Goal: Information Seeking & Learning: Learn about a topic

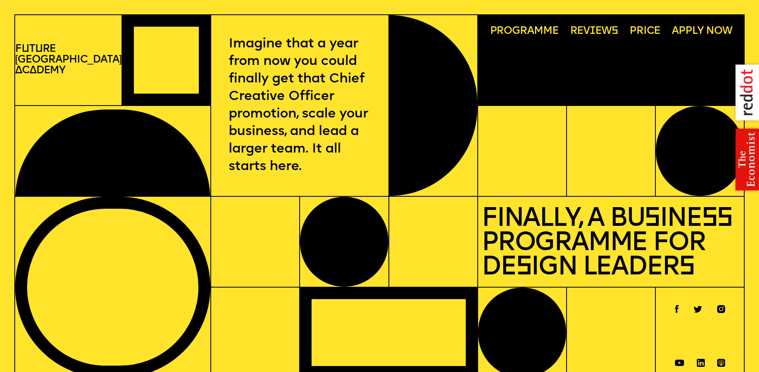
click at [742, 96] on img at bounding box center [743, 93] width 32 height 72
click at [738, 167] on img at bounding box center [743, 160] width 32 height 72
click at [65, 54] on p "F u t u re London A c a demy" at bounding box center [68, 60] width 106 height 33
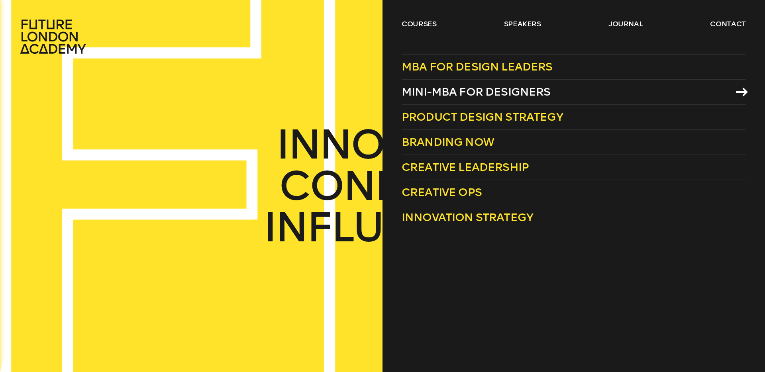
click at [447, 92] on span "Mini-MBA for Designers" at bounding box center [476, 91] width 149 height 13
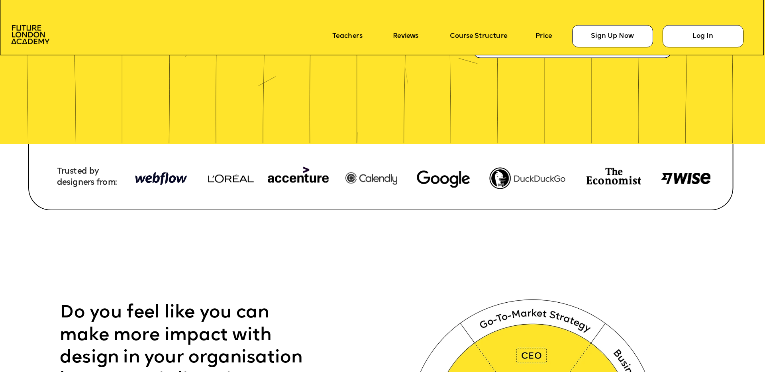
scroll to position [326, 0]
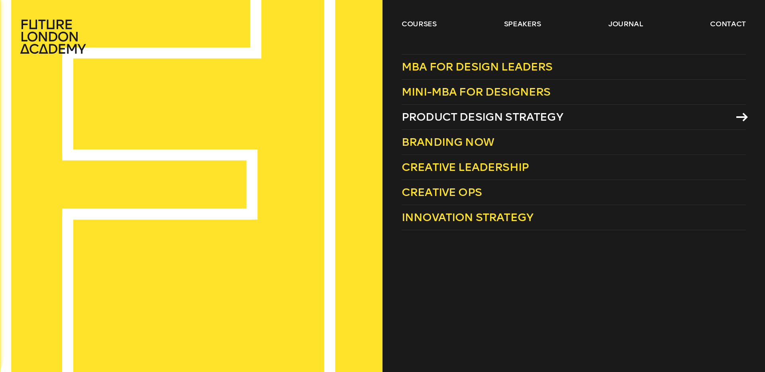
click at [459, 110] on span "Product Design Strategy" at bounding box center [482, 116] width 161 height 13
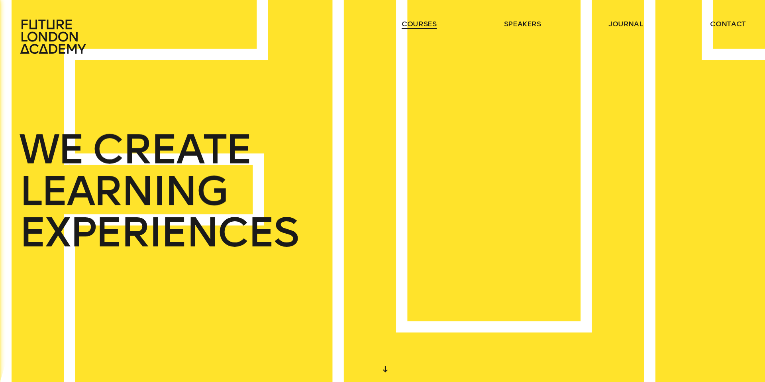
click at [407, 27] on link "courses" at bounding box center [419, 24] width 35 height 10
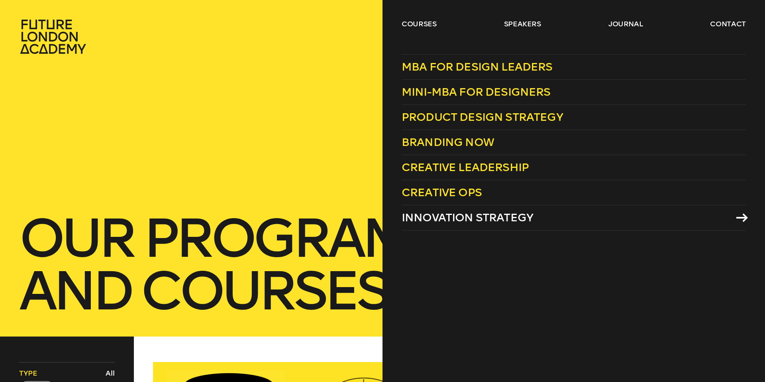
click at [453, 218] on span "Innovation Strategy" at bounding box center [467, 217] width 131 height 13
click at [461, 192] on span "Creative Ops" at bounding box center [442, 192] width 80 height 13
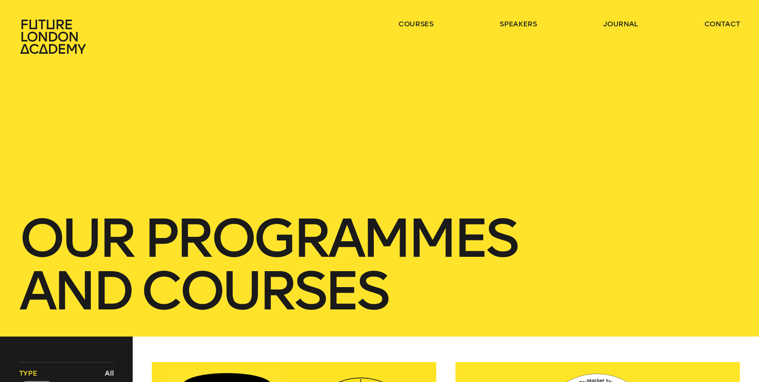
click at [110, 170] on div "our Programmes and courses" at bounding box center [379, 168] width 759 height 336
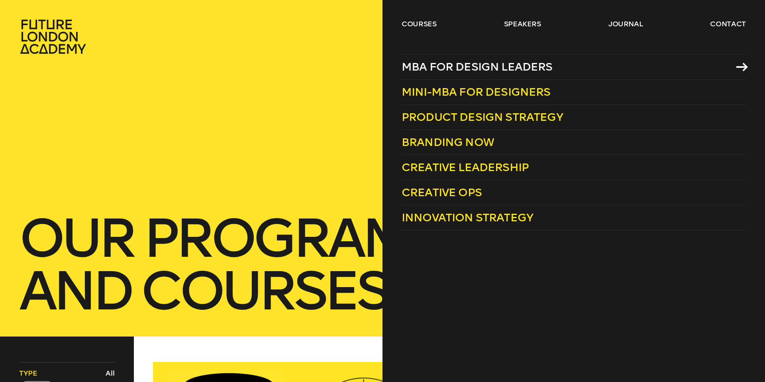
click at [493, 66] on span "MBA for Design Leaders" at bounding box center [477, 66] width 151 height 13
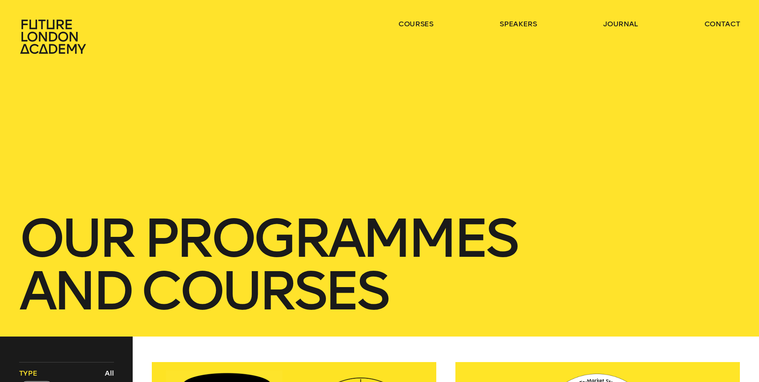
click at [49, 43] on icon at bounding box center [54, 36] width 70 height 35
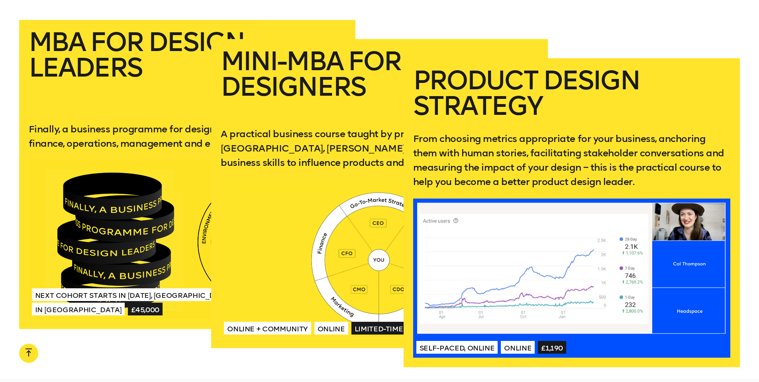
scroll to position [1720, 0]
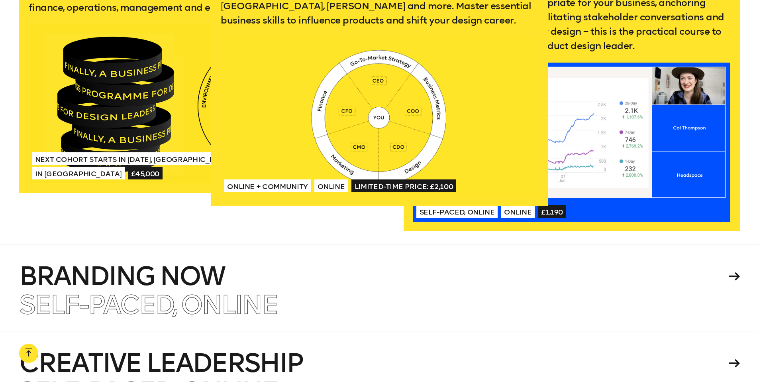
click at [350, 92] on div at bounding box center [380, 116] width 318 height 159
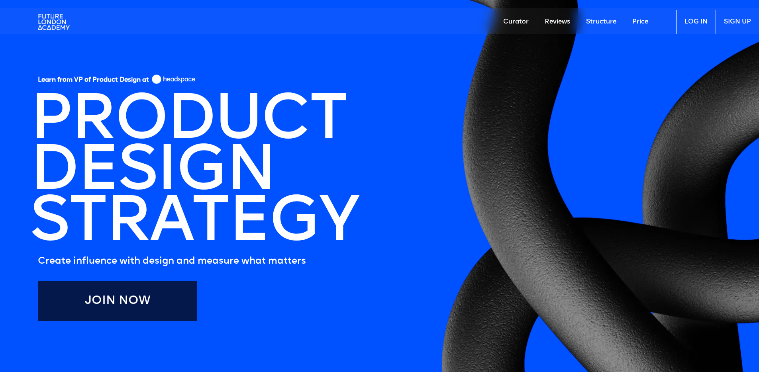
scroll to position [25, 0]
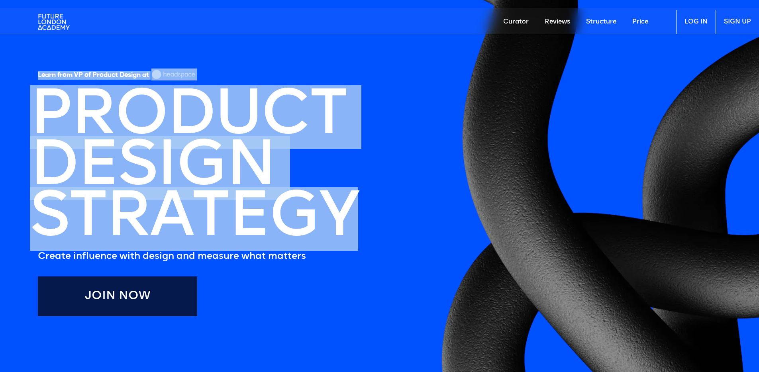
drag, startPoint x: 38, startPoint y: 74, endPoint x: 357, endPoint y: 227, distance: 353.9
click at [357, 227] on div "Learn from VP of Product Design at PRODUCT DESIGN STRATEGY Create influence wit…" at bounding box center [198, 168] width 320 height 202
click at [357, 227] on h1 "PRODUCT DESIGN STRATEGY" at bounding box center [194, 168] width 328 height 153
drag, startPoint x: 357, startPoint y: 227, endPoint x: 40, endPoint y: 67, distance: 355.3
click at [40, 67] on div "Learn from VP of Product Design at PRODUCT DESIGN STRATEGY Create influence wit…" at bounding box center [198, 168] width 320 height 202
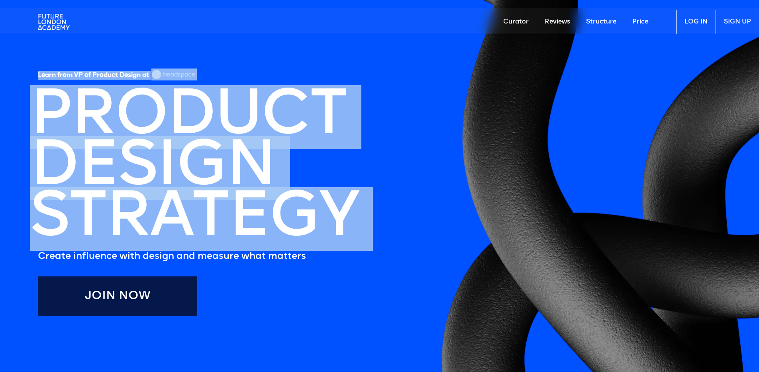
click at [40, 67] on div "Learn from VP of Product Design at" at bounding box center [198, 74] width 320 height 15
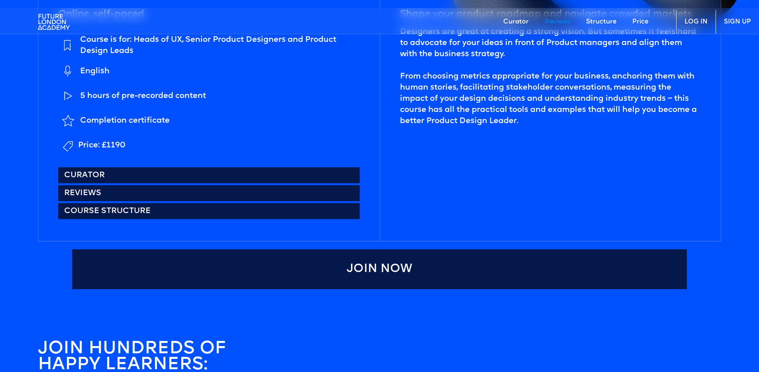
scroll to position [0, 0]
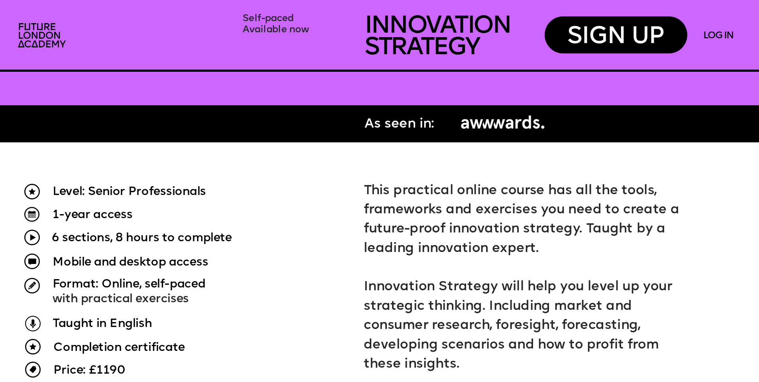
scroll to position [799, 0]
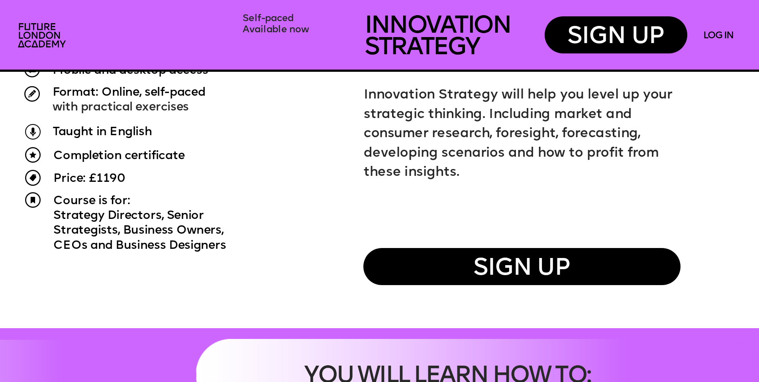
click at [93, 178] on span "Price: £1190" at bounding box center [89, 179] width 72 height 12
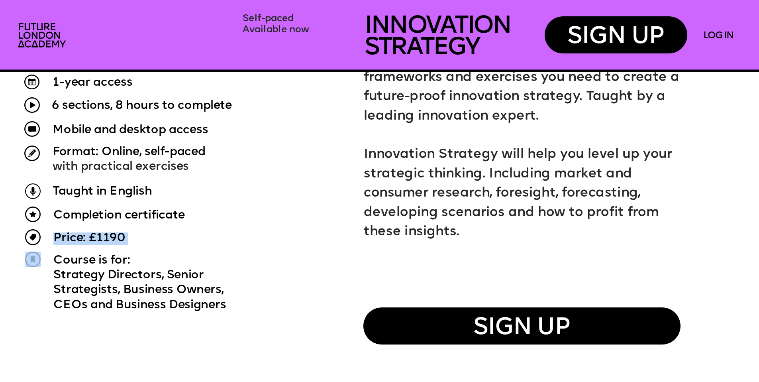
scroll to position [644, 0]
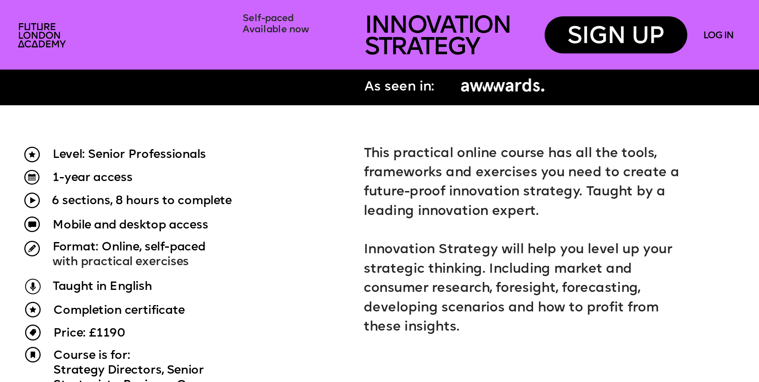
click at [71, 179] on span "1-year access" at bounding box center [93, 178] width 80 height 12
click at [108, 333] on span "Price: £1190" at bounding box center [89, 334] width 72 height 12
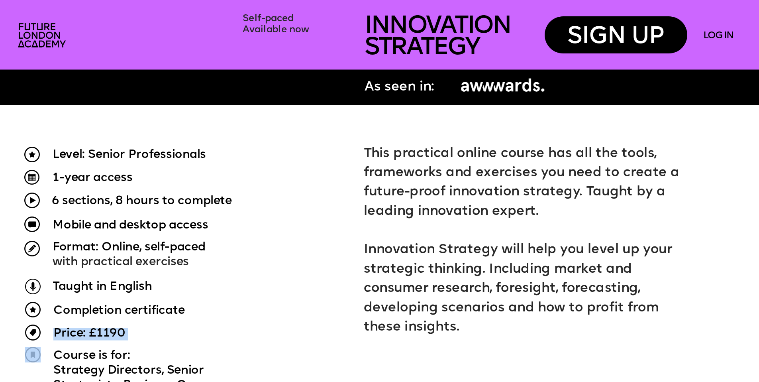
click at [108, 333] on span "Price: £1190" at bounding box center [89, 334] width 72 height 12
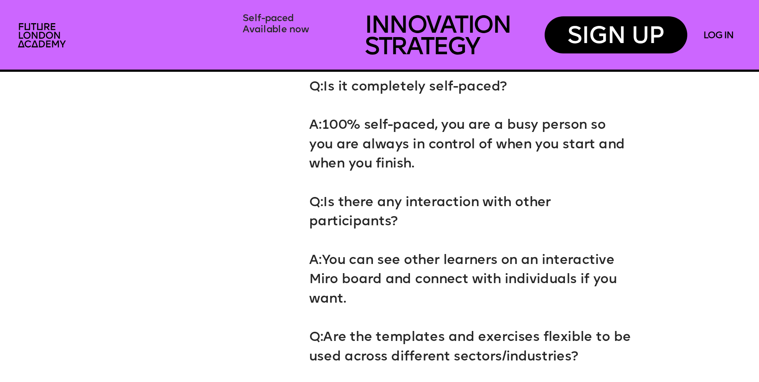
scroll to position [5087, 0]
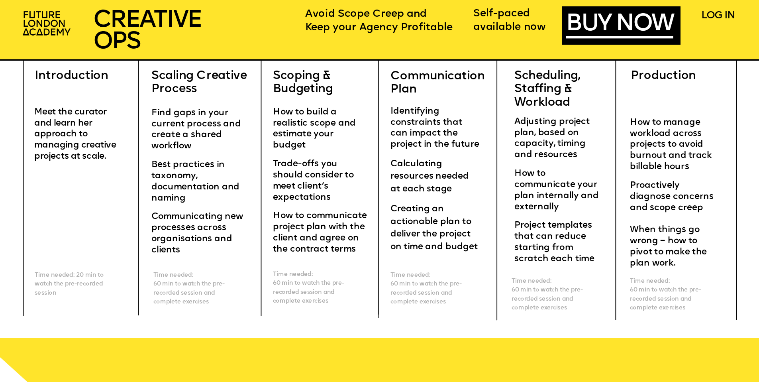
scroll to position [3025, 0]
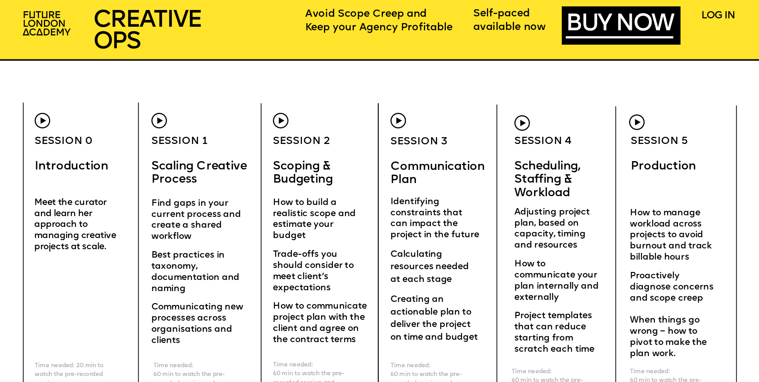
click at [643, 122] on img at bounding box center [637, 122] width 16 height 16
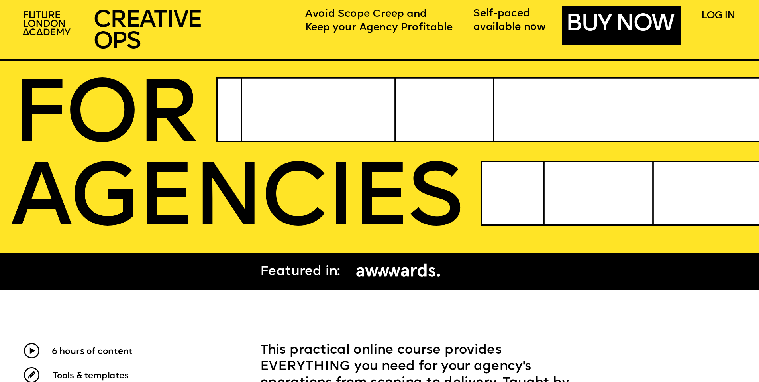
scroll to position [0, 0]
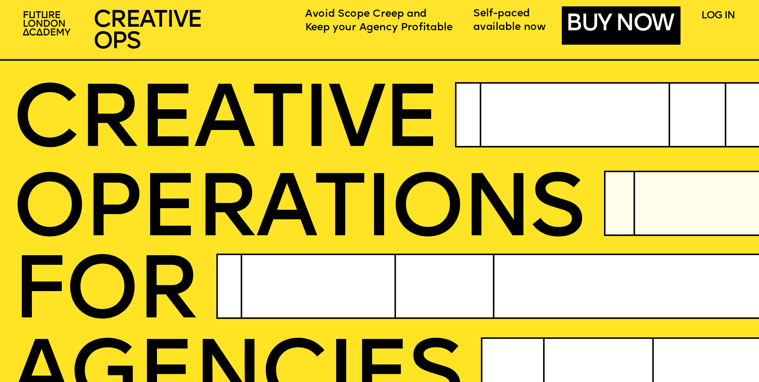
click at [609, 26] on link "BUY NOW" at bounding box center [619, 25] width 107 height 24
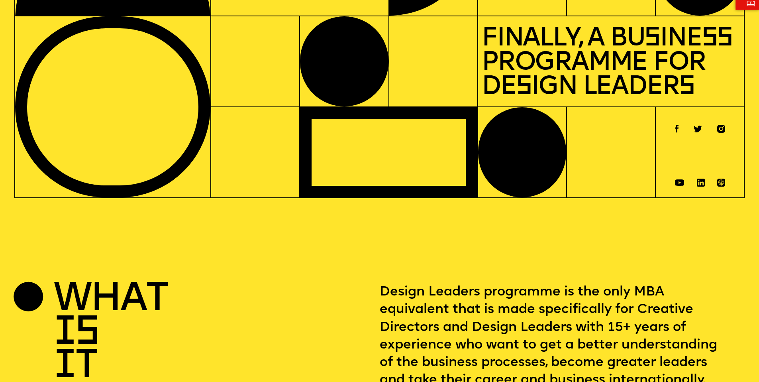
scroll to position [362, 0]
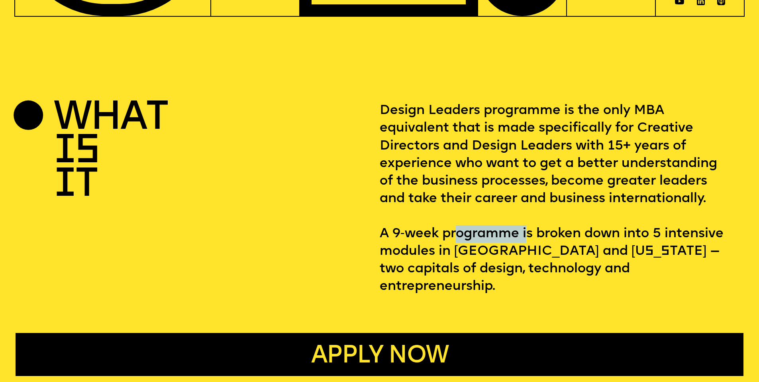
drag, startPoint x: 442, startPoint y: 239, endPoint x: 382, endPoint y: 239, distance: 59.4
click at [382, 239] on p "Design Leaders programme is the only MBA equivalent that is made specifically f…" at bounding box center [556, 198] width 352 height 193
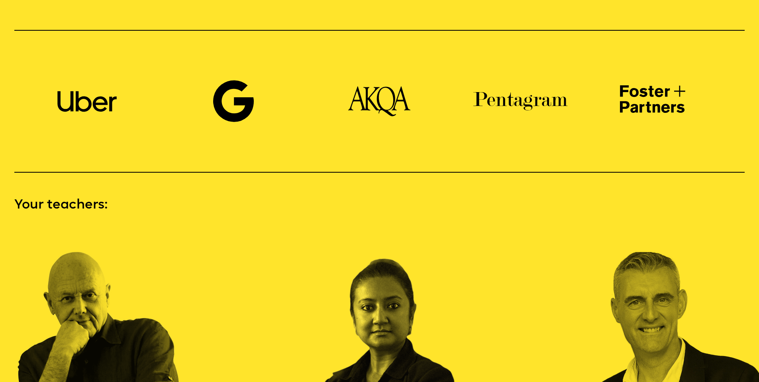
scroll to position [1085, 0]
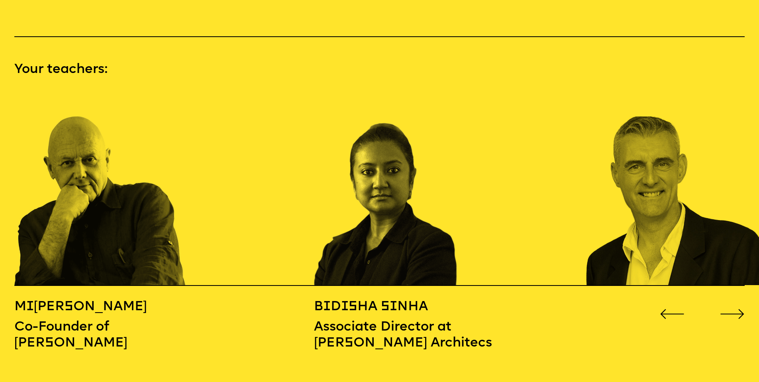
drag, startPoint x: 673, startPoint y: 191, endPoint x: 466, endPoint y: 188, distance: 206.8
click at [735, 309] on icon "Go to next slide" at bounding box center [732, 314] width 25 height 10
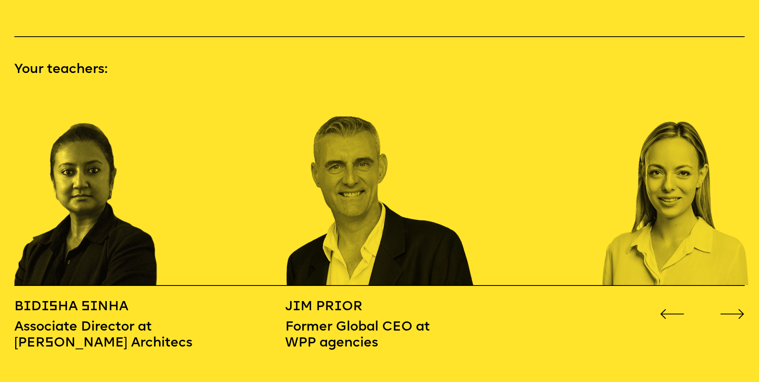
click at [735, 309] on icon "Go to next slide" at bounding box center [732, 314] width 25 height 10
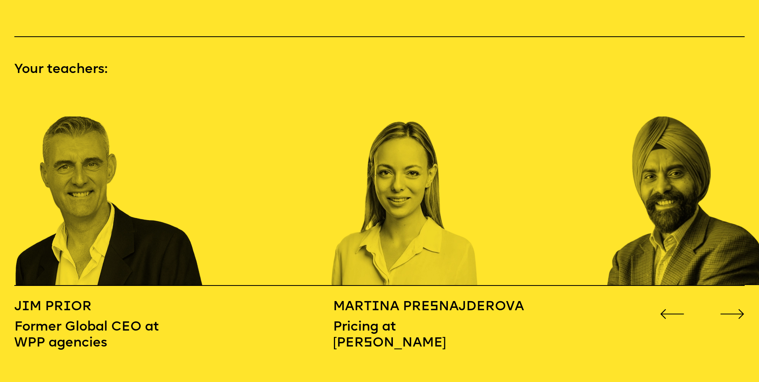
click at [735, 309] on icon "Go to next slide" at bounding box center [732, 314] width 25 height 10
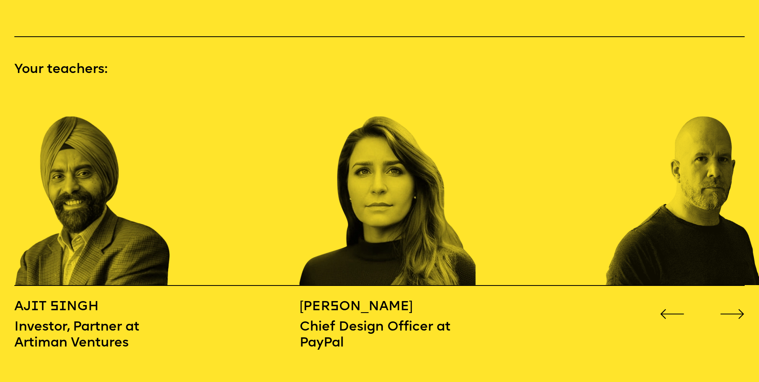
click at [735, 309] on icon "Go to next slide" at bounding box center [732, 314] width 25 height 10
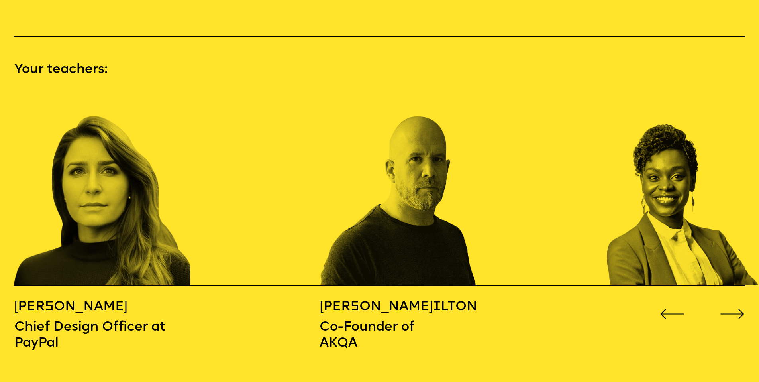
click at [735, 309] on icon "Go to next slide" at bounding box center [732, 314] width 25 height 10
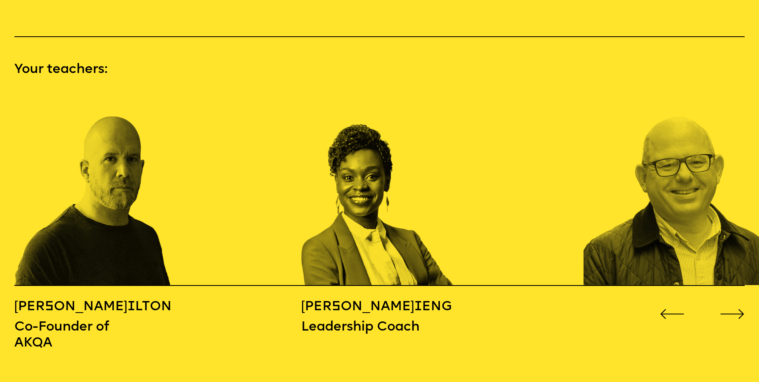
click at [735, 309] on icon "Go to next slide" at bounding box center [732, 314] width 25 height 10
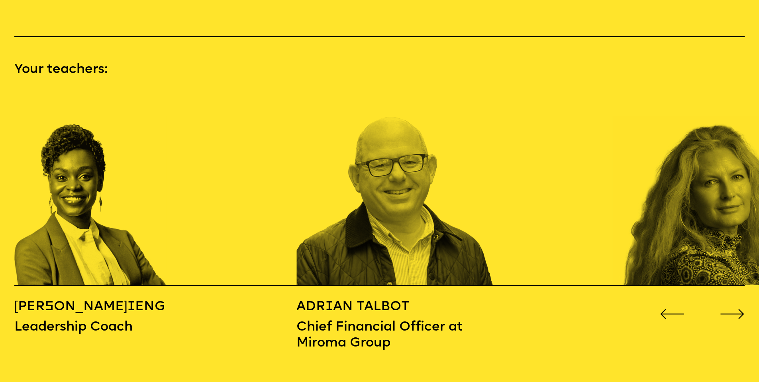
click at [735, 309] on icon "Go to next slide" at bounding box center [732, 314] width 25 height 10
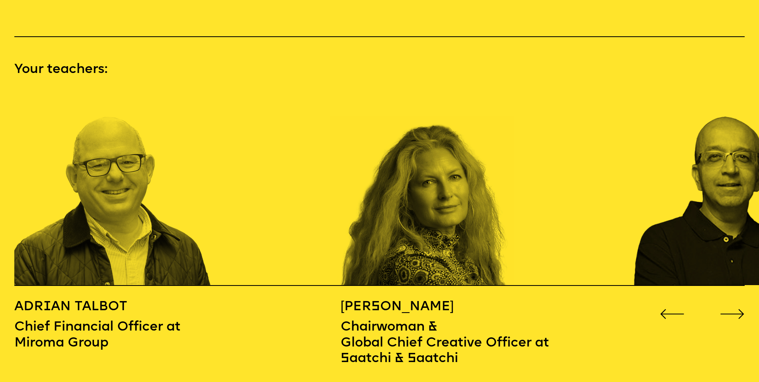
click at [735, 309] on icon "Go to next slide" at bounding box center [732, 314] width 25 height 10
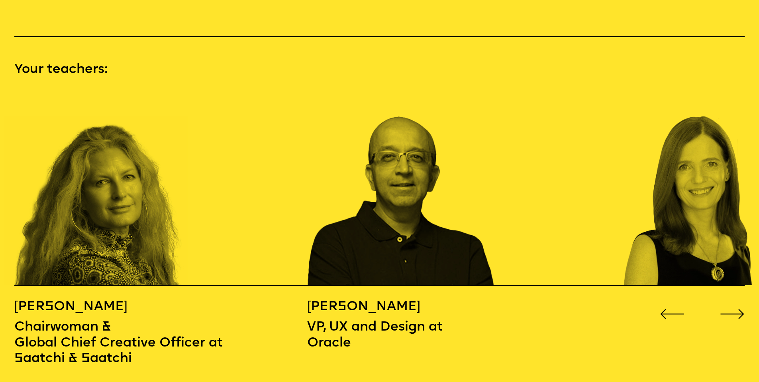
click at [735, 309] on icon "Go to next slide" at bounding box center [732, 314] width 25 height 10
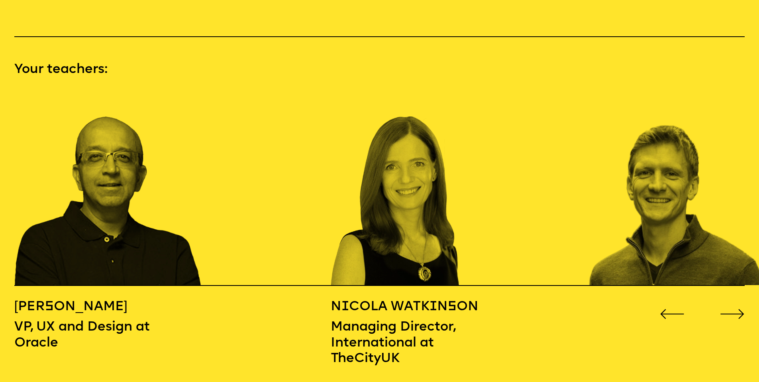
click at [735, 309] on icon "Go to next slide" at bounding box center [732, 314] width 25 height 10
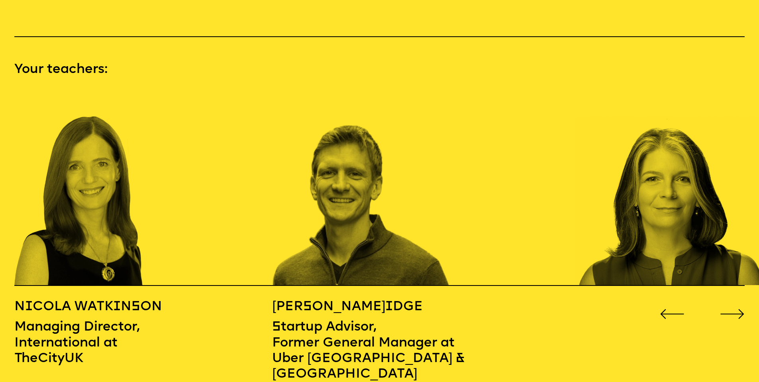
click at [735, 309] on icon "Go to next slide" at bounding box center [732, 314] width 25 height 10
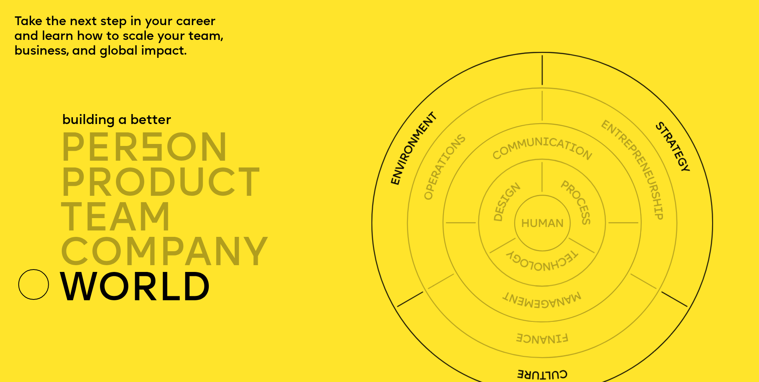
scroll to position [2580, 0]
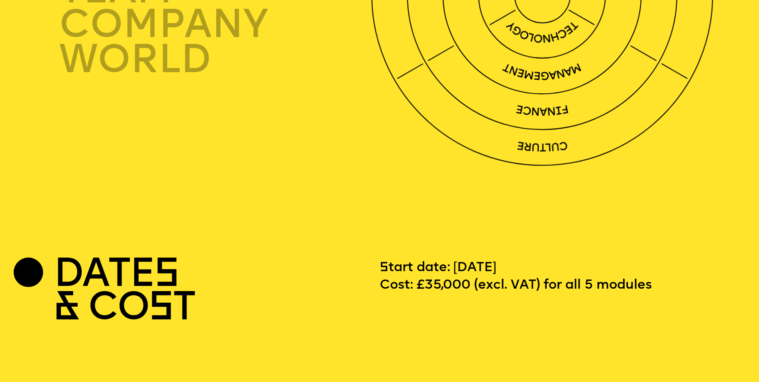
drag, startPoint x: 382, startPoint y: 254, endPoint x: 654, endPoint y: 277, distance: 273.5
click at [652, 277] on p "Start date: July 13th, 2025 Cost: £35,000 (excl. VAT) for all 5 modules" at bounding box center [516, 292] width 272 height 67
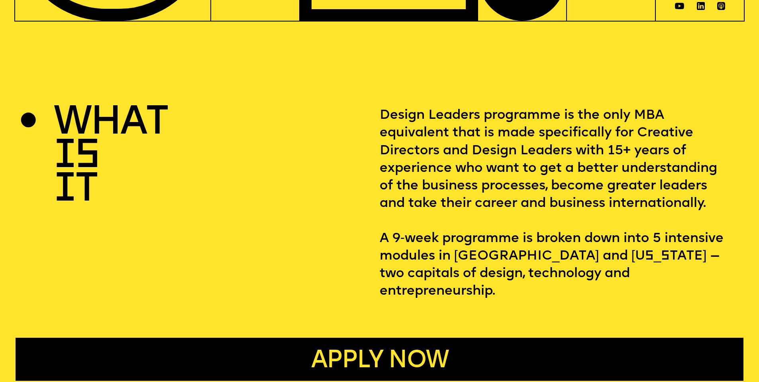
scroll to position [0, 0]
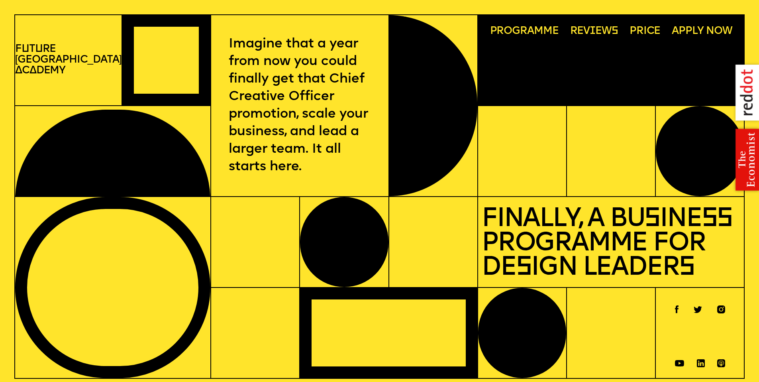
click at [584, 32] on span "Rev i ews" at bounding box center [594, 31] width 48 height 11
click at [742, 89] on img at bounding box center [743, 93] width 32 height 72
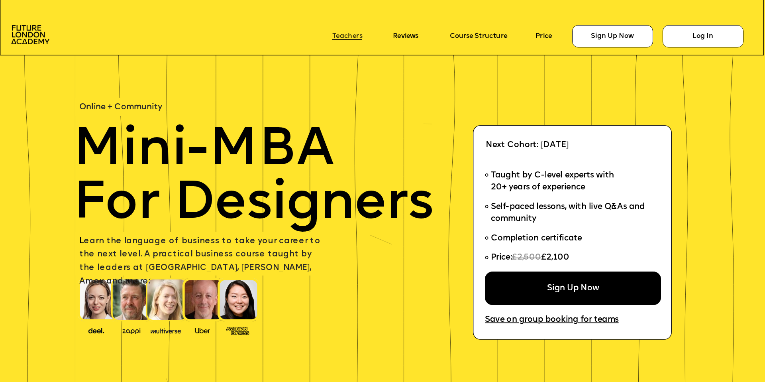
click at [350, 35] on link "Teachers" at bounding box center [347, 36] width 30 height 8
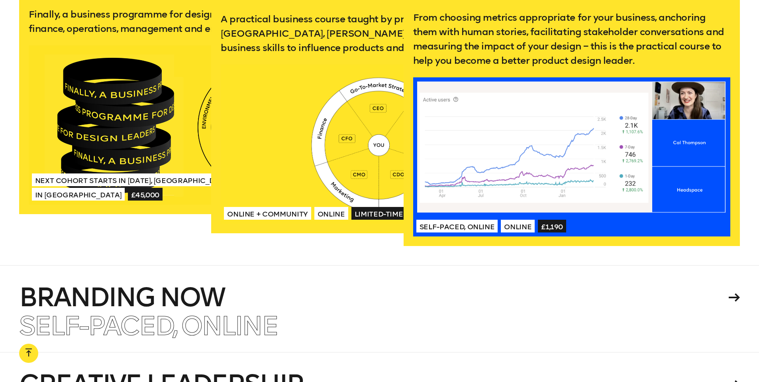
scroll to position [1667, 0]
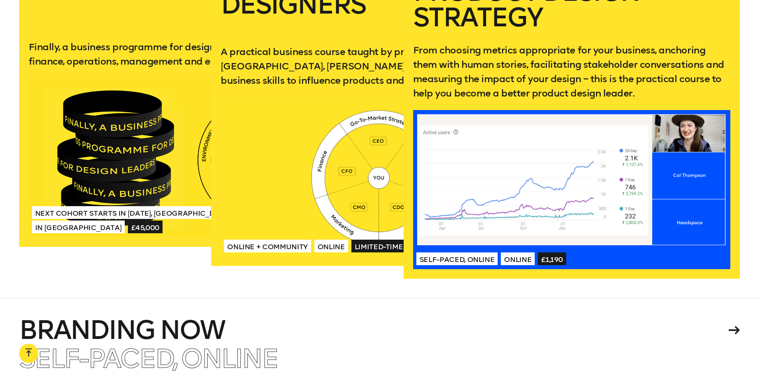
click at [582, 135] on div at bounding box center [572, 189] width 318 height 159
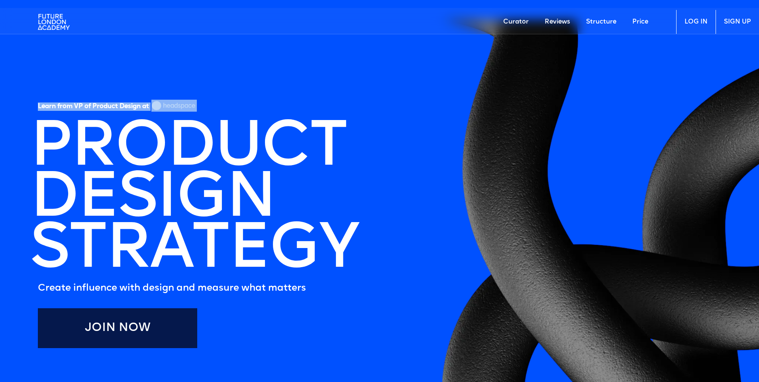
drag, startPoint x: 198, startPoint y: 108, endPoint x: 156, endPoint y: 108, distance: 42.2
click at [156, 108] on div "Learn from VP of Product Design at" at bounding box center [198, 105] width 320 height 15
click at [208, 112] on div "Learn from VP of Product Design at" at bounding box center [198, 105] width 320 height 15
drag, startPoint x: 201, startPoint y: 106, endPoint x: 167, endPoint y: 106, distance: 33.5
click at [167, 106] on div "Learn from VP of Product Design at" at bounding box center [198, 105] width 320 height 15
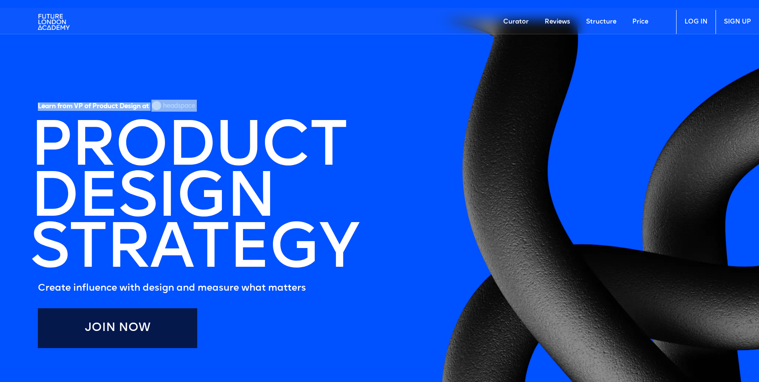
click at [167, 106] on img at bounding box center [173, 106] width 45 height 12
click at [218, 102] on div "Learn from VP of Product Design at" at bounding box center [198, 105] width 320 height 15
